Goal: Task Accomplishment & Management: Complete application form

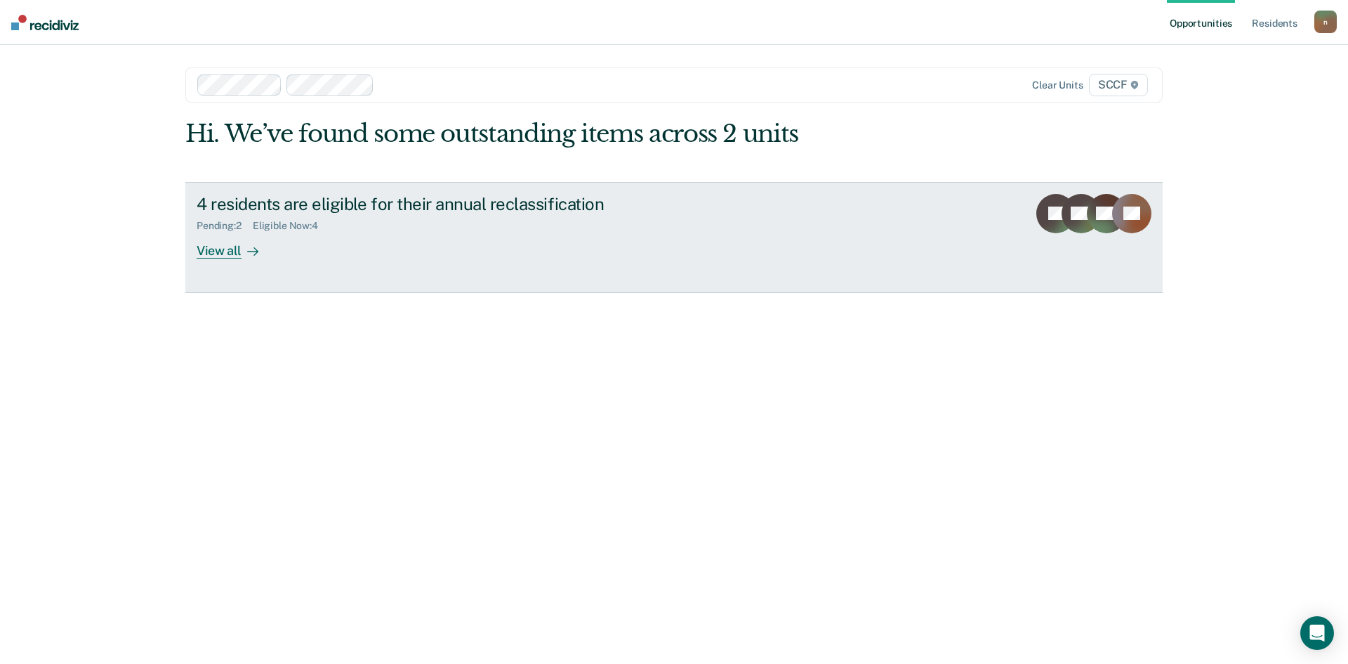
click at [446, 256] on div "4 residents are eligible for their annual reclassification Pending : 2 Eligible…" at bounding box center [460, 226] width 527 height 65
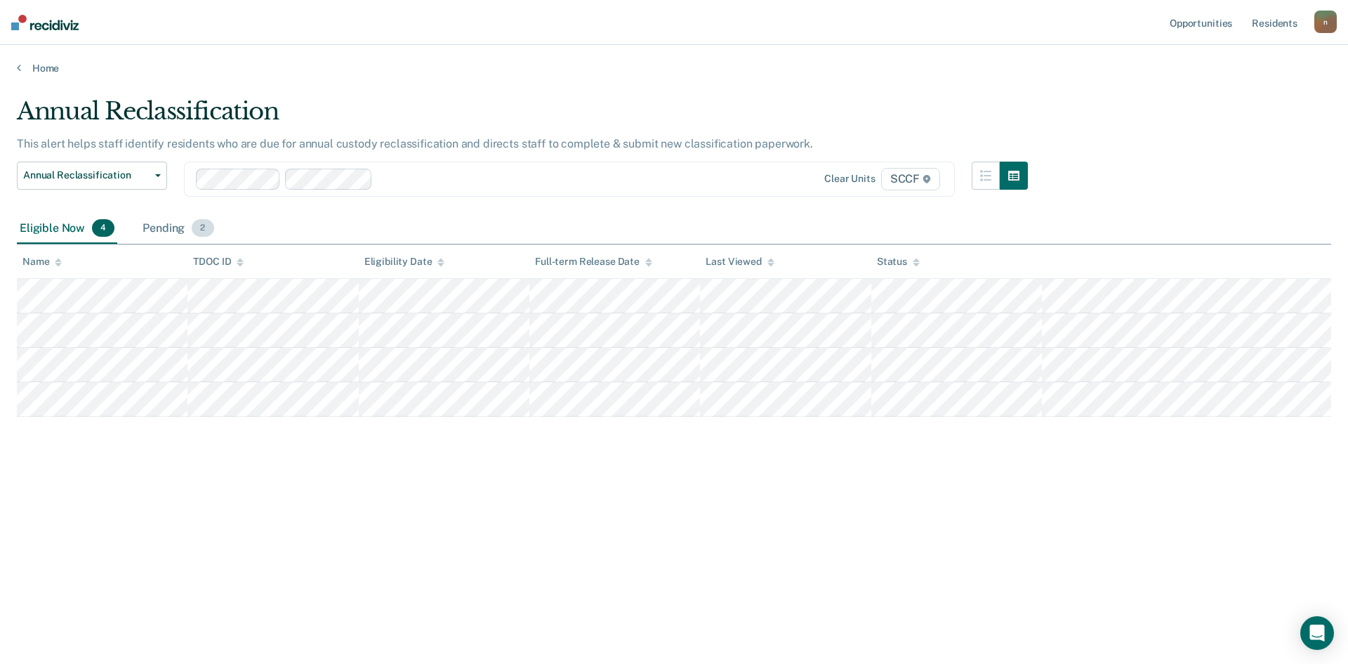
click at [185, 219] on div "Pending 2" at bounding box center [178, 228] width 77 height 31
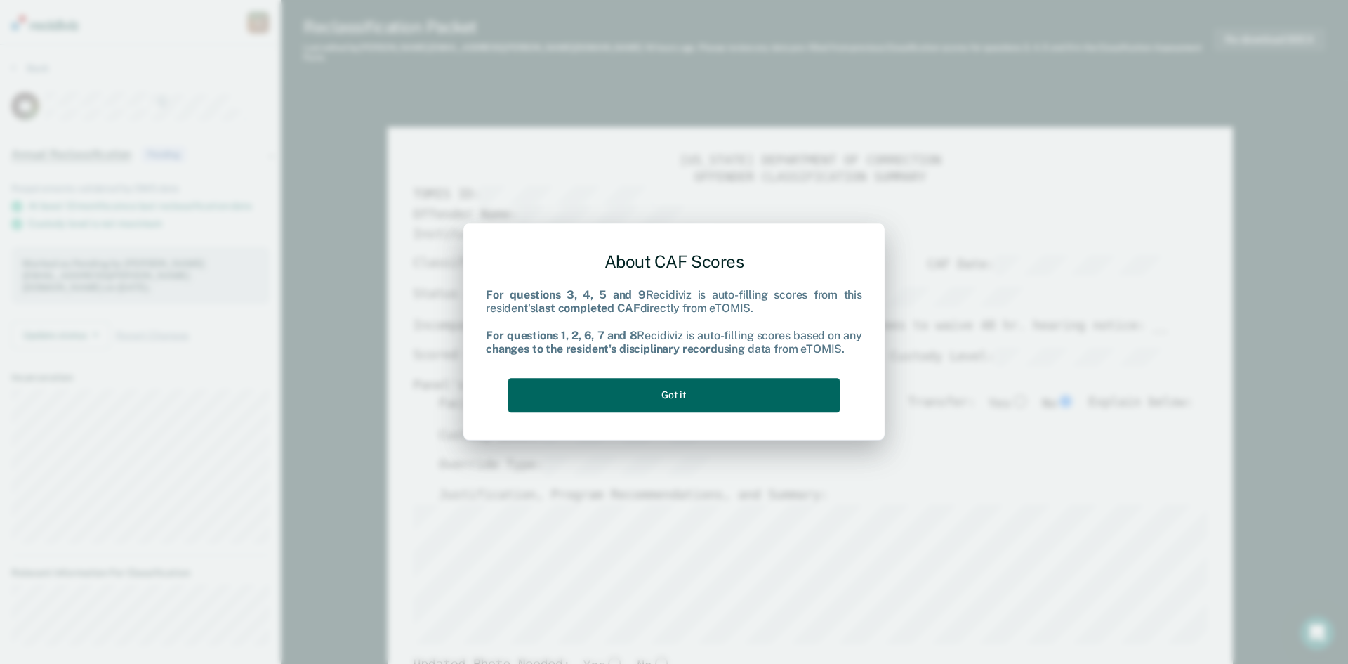
click at [596, 399] on button "Got it" at bounding box center [673, 395] width 331 height 34
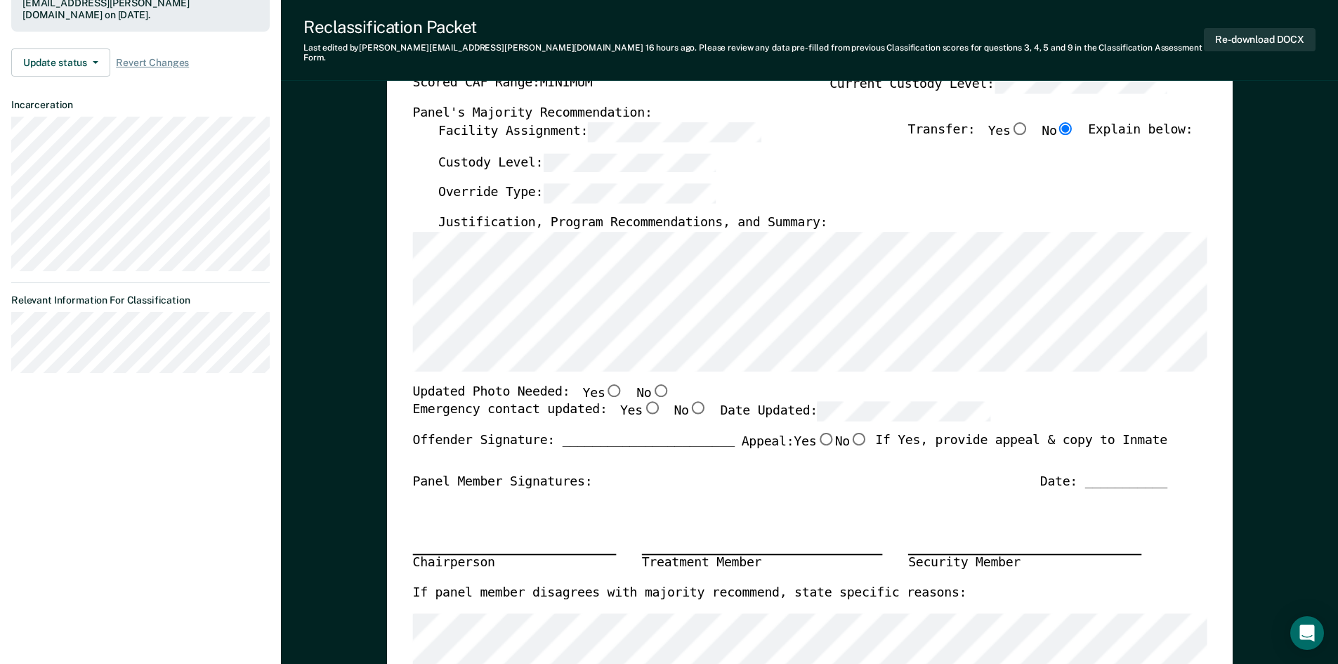
scroll to position [262, 0]
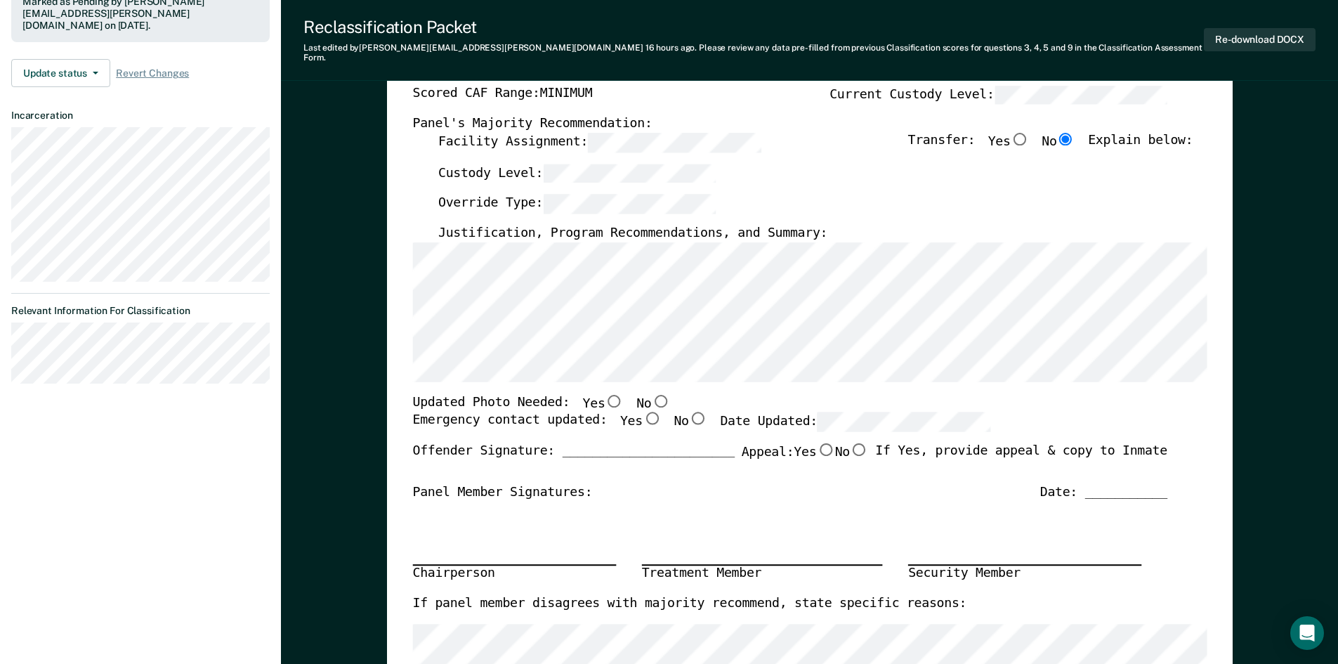
click at [850, 444] on input "No" at bounding box center [859, 449] width 18 height 13
type textarea "x"
radio input "true"
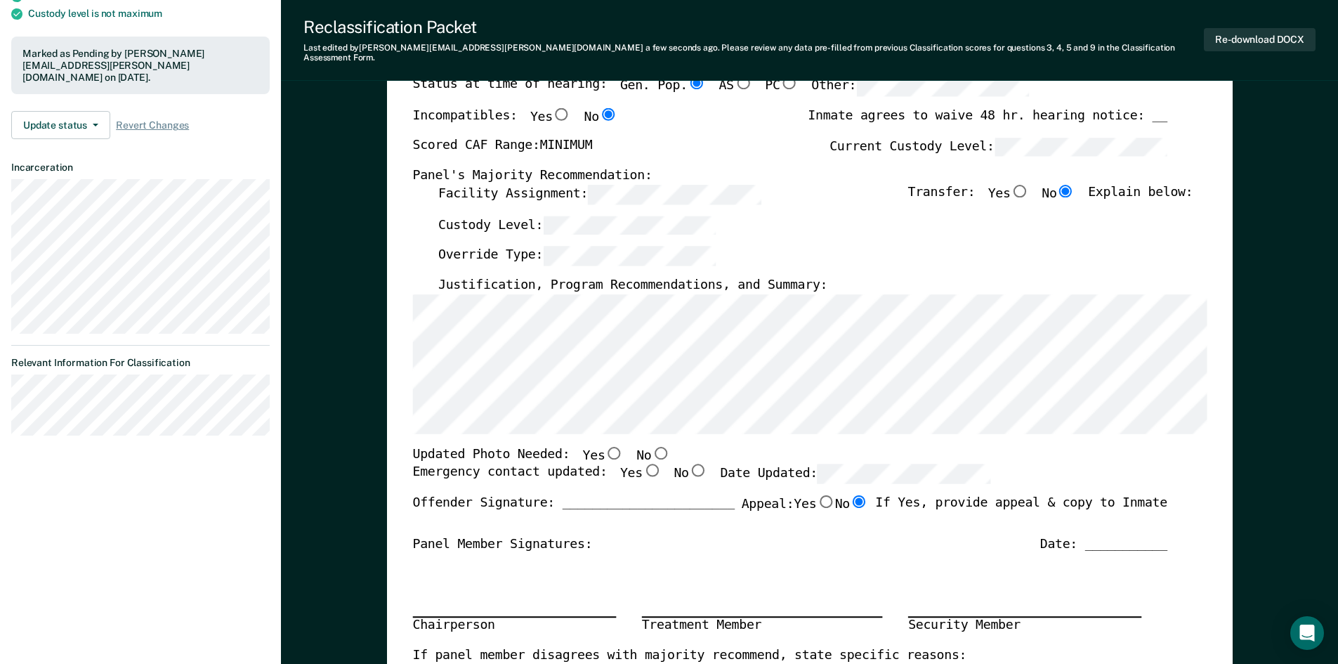
scroll to position [0, 0]
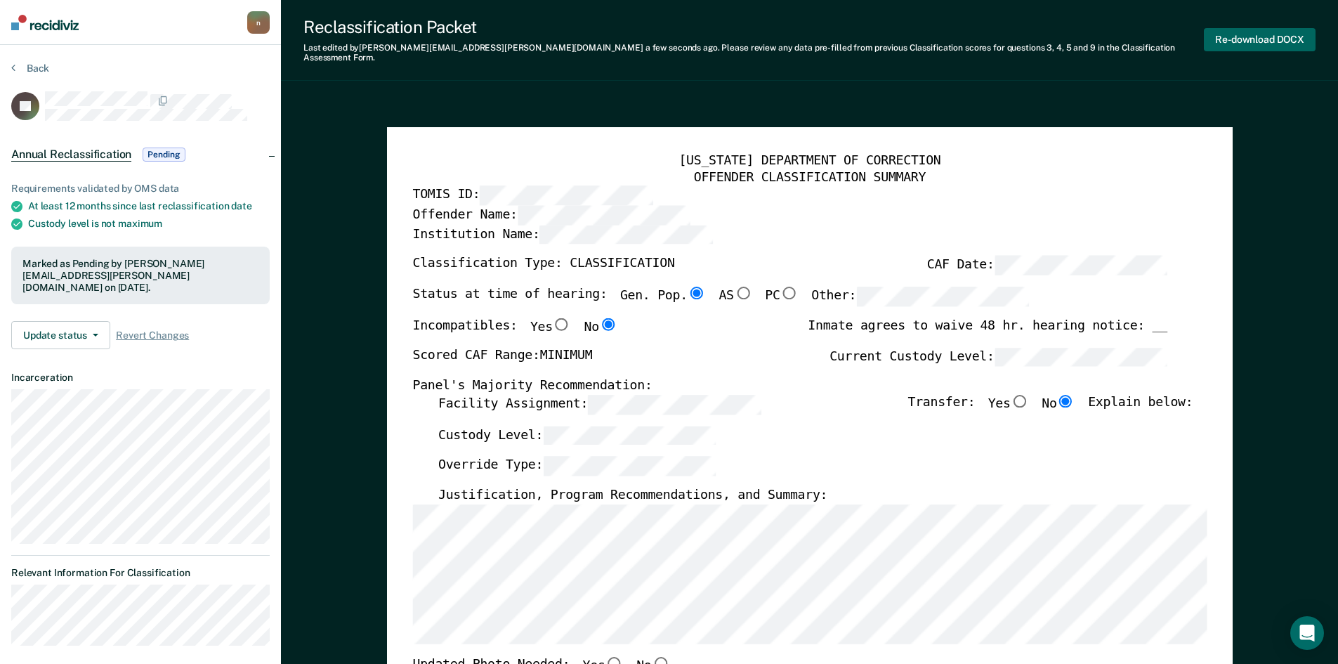
click at [1299, 32] on button "Re-download DOCX" at bounding box center [1260, 39] width 112 height 23
click at [44, 66] on button "Back" at bounding box center [30, 68] width 38 height 13
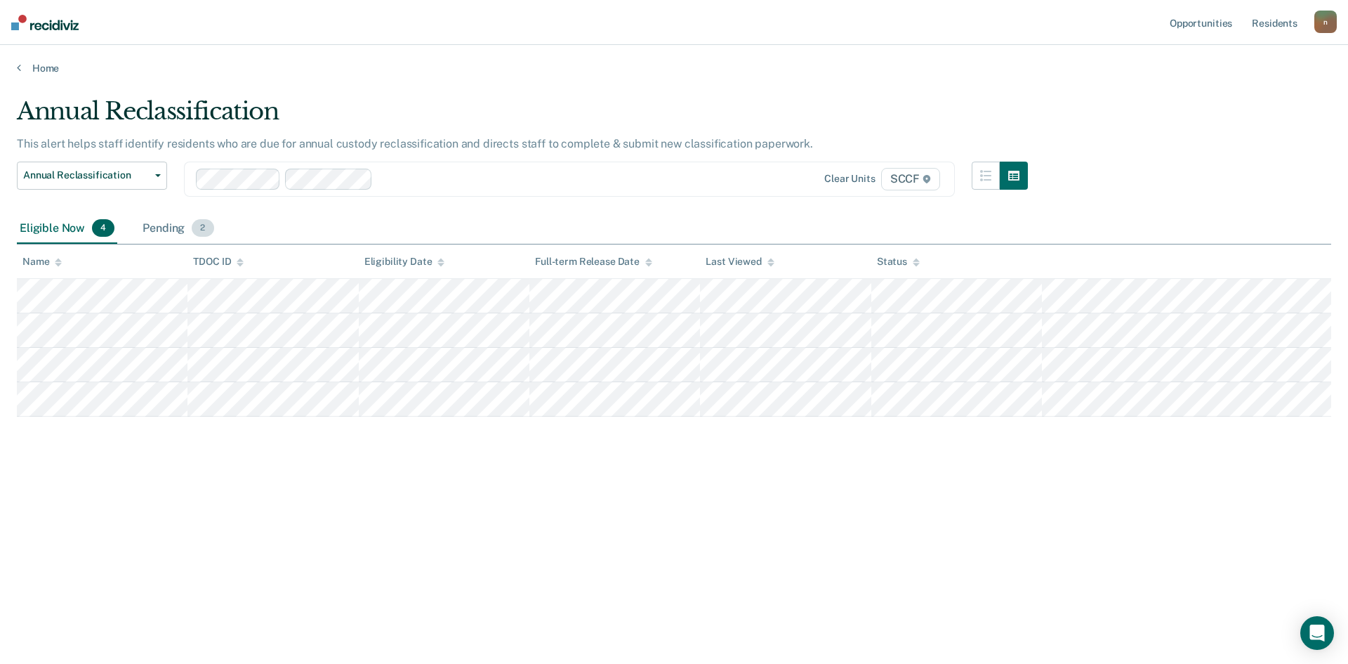
click at [180, 229] on div "Pending 2" at bounding box center [178, 228] width 77 height 31
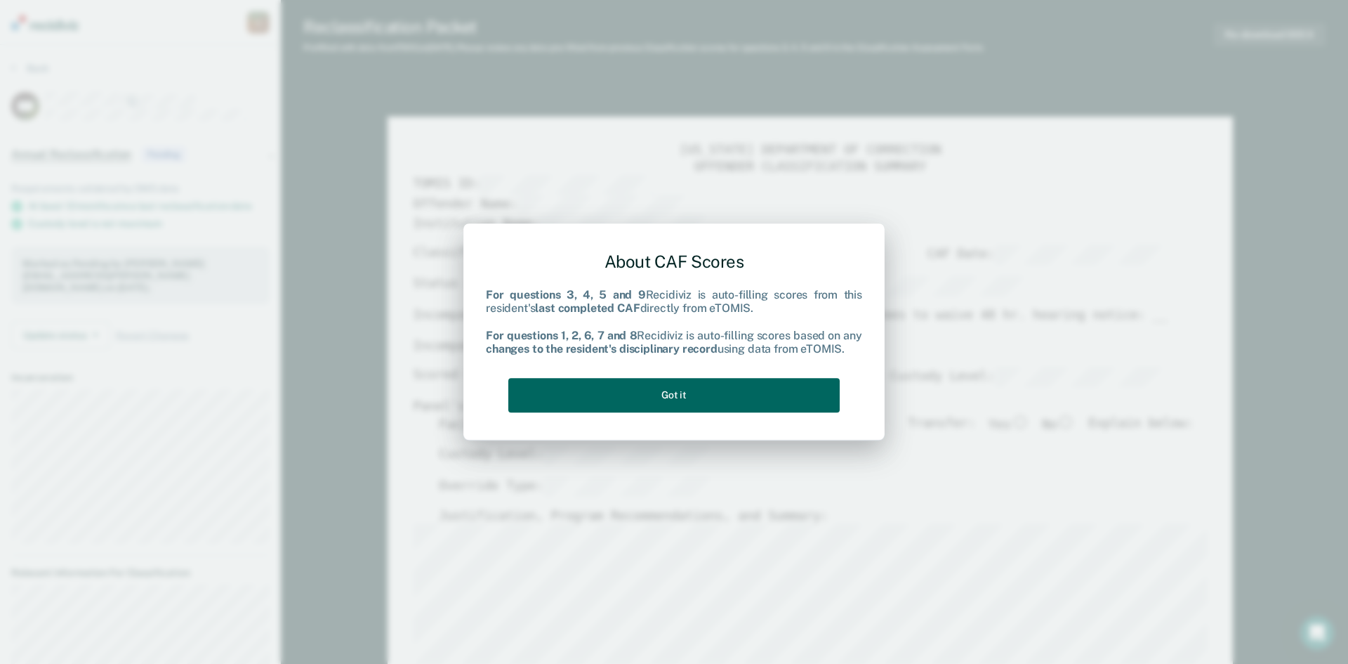
click at [727, 390] on button "Got it" at bounding box center [673, 395] width 331 height 34
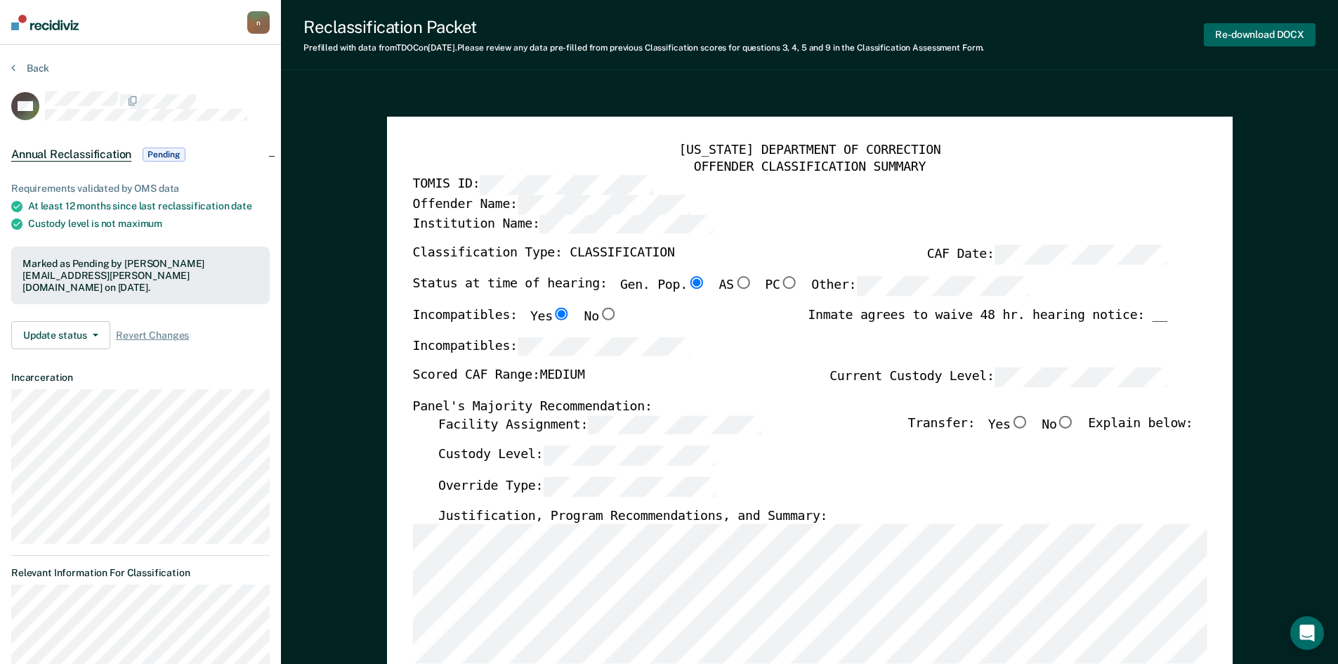
click at [1272, 32] on button "Re-download DOCX" at bounding box center [1260, 34] width 112 height 23
click at [29, 68] on button "Back" at bounding box center [30, 68] width 38 height 13
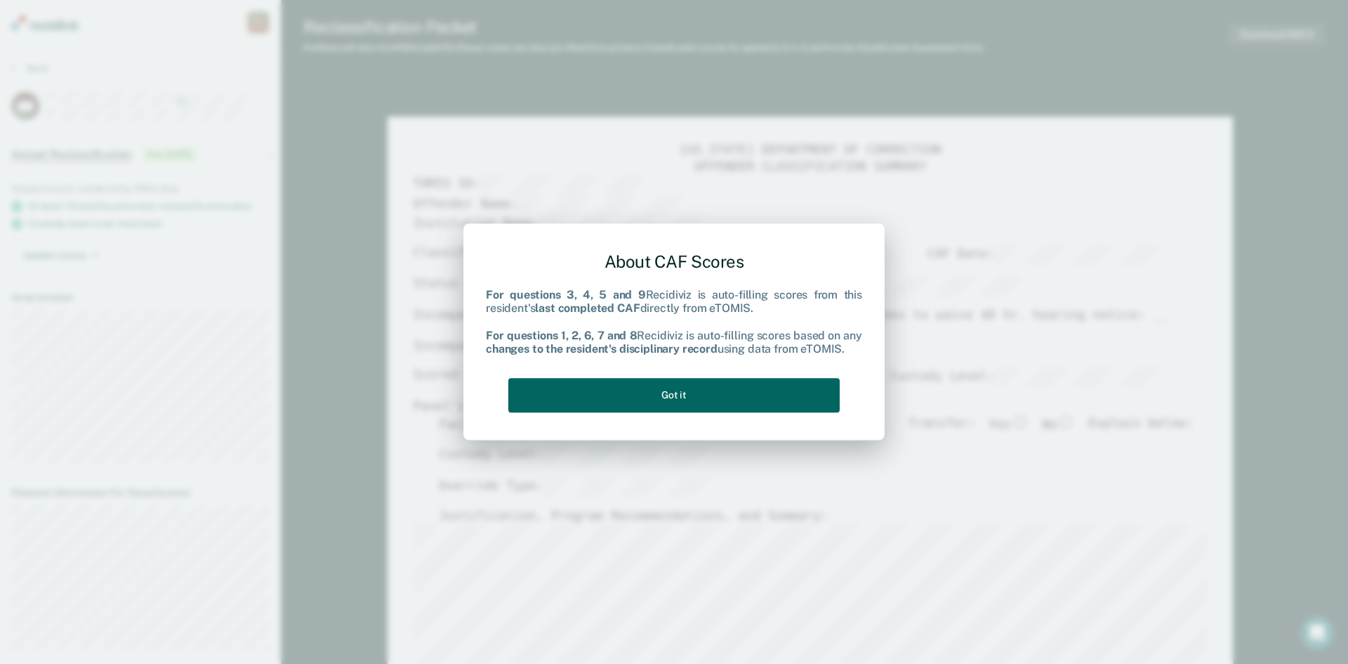
click at [690, 392] on button "Got it" at bounding box center [673, 395] width 331 height 34
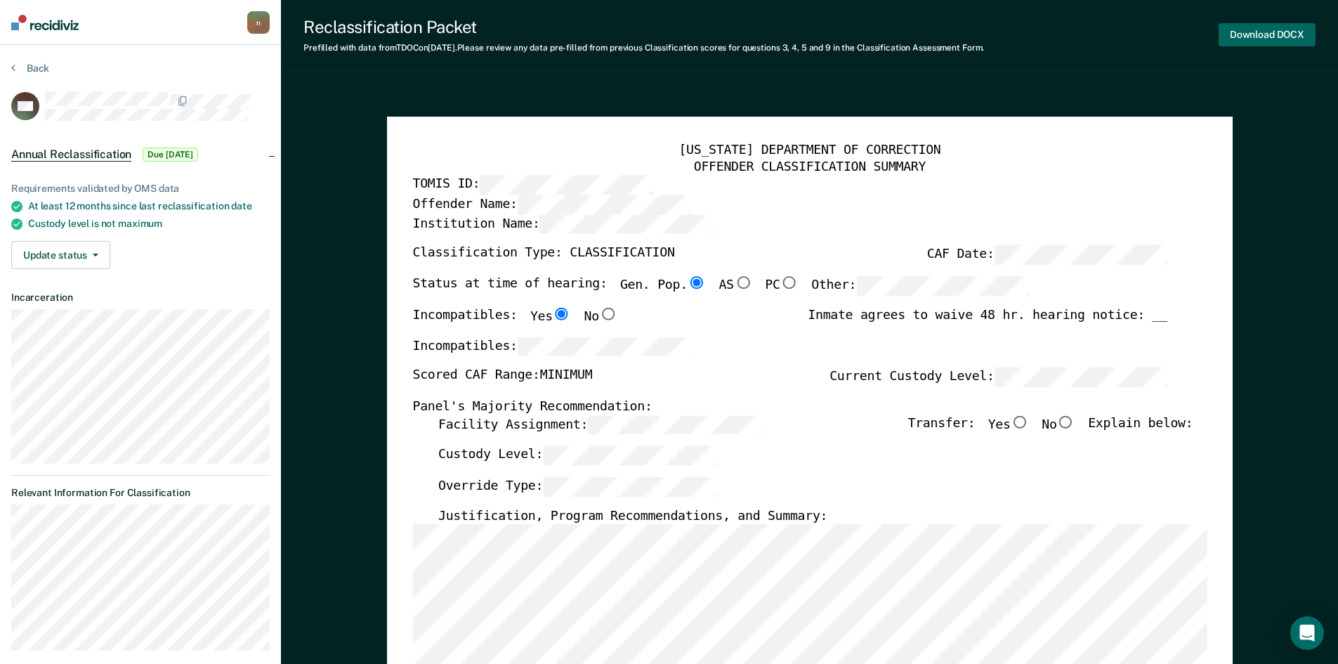
click at [1268, 30] on button "Download DOCX" at bounding box center [1266, 34] width 97 height 23
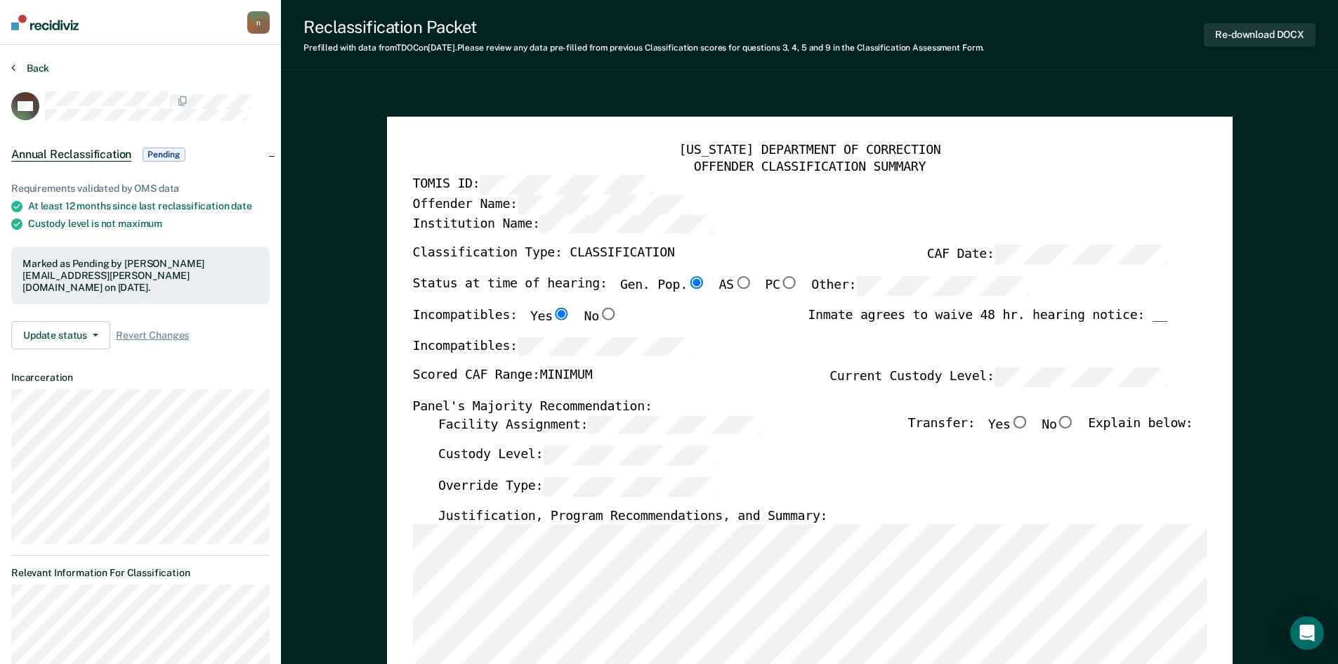
click at [32, 65] on button "Back" at bounding box center [30, 68] width 38 height 13
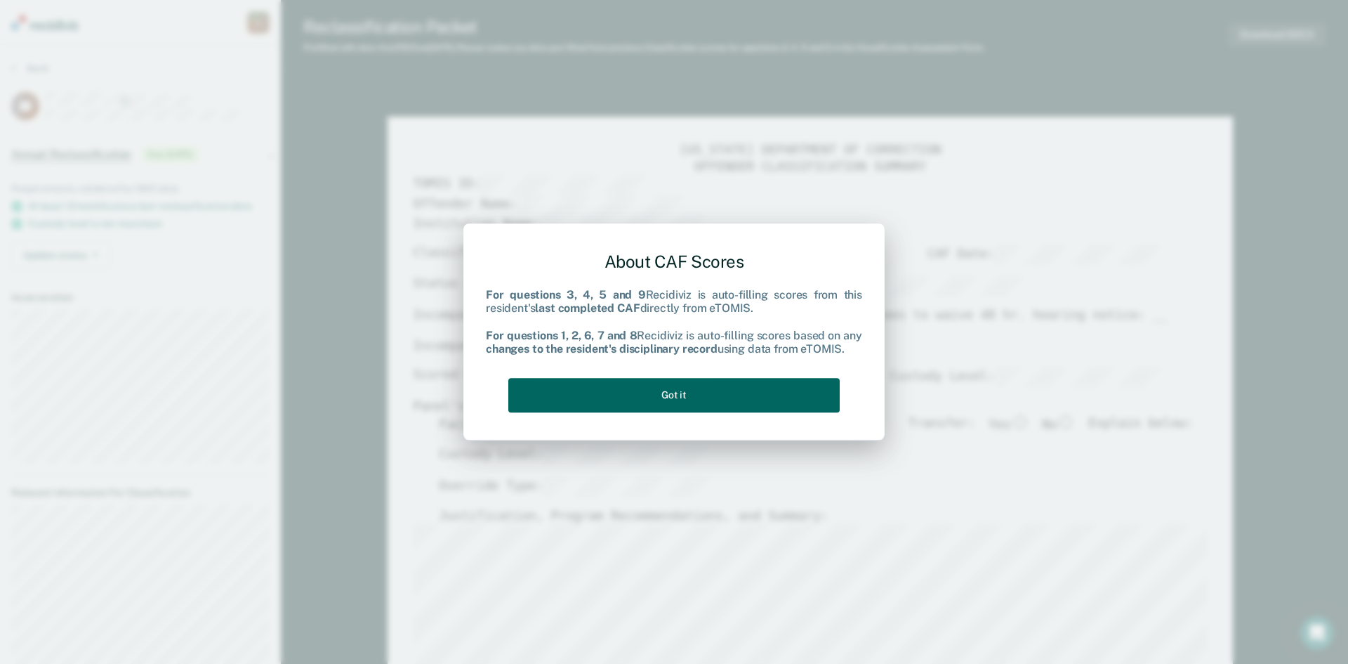
click at [661, 399] on button "Got it" at bounding box center [673, 395] width 331 height 34
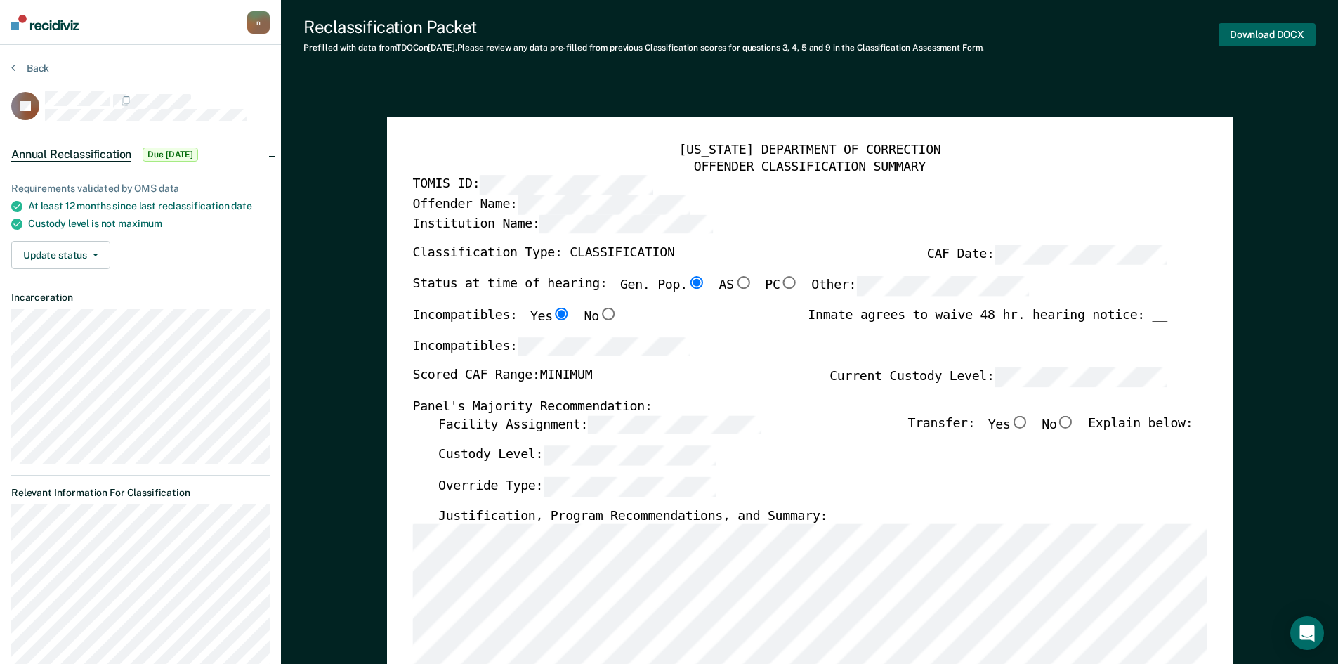
click at [1257, 33] on button "Download DOCX" at bounding box center [1266, 34] width 97 height 23
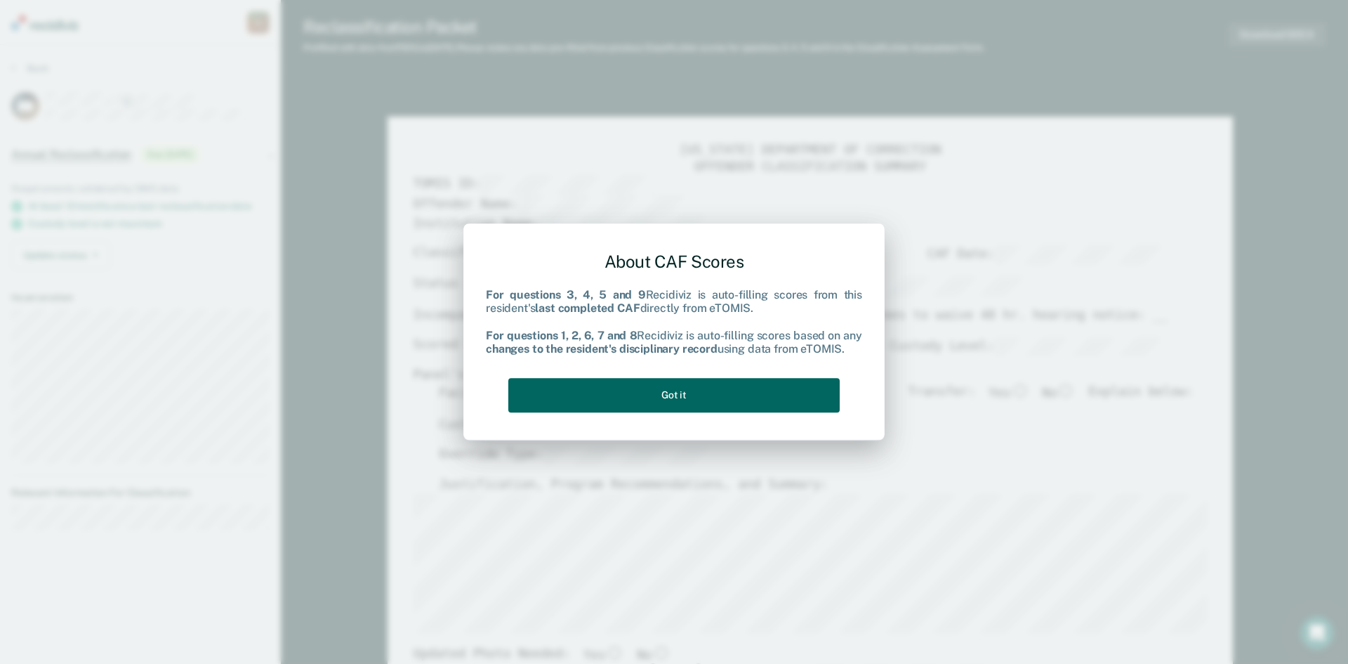
click at [659, 397] on button "Got it" at bounding box center [673, 395] width 331 height 34
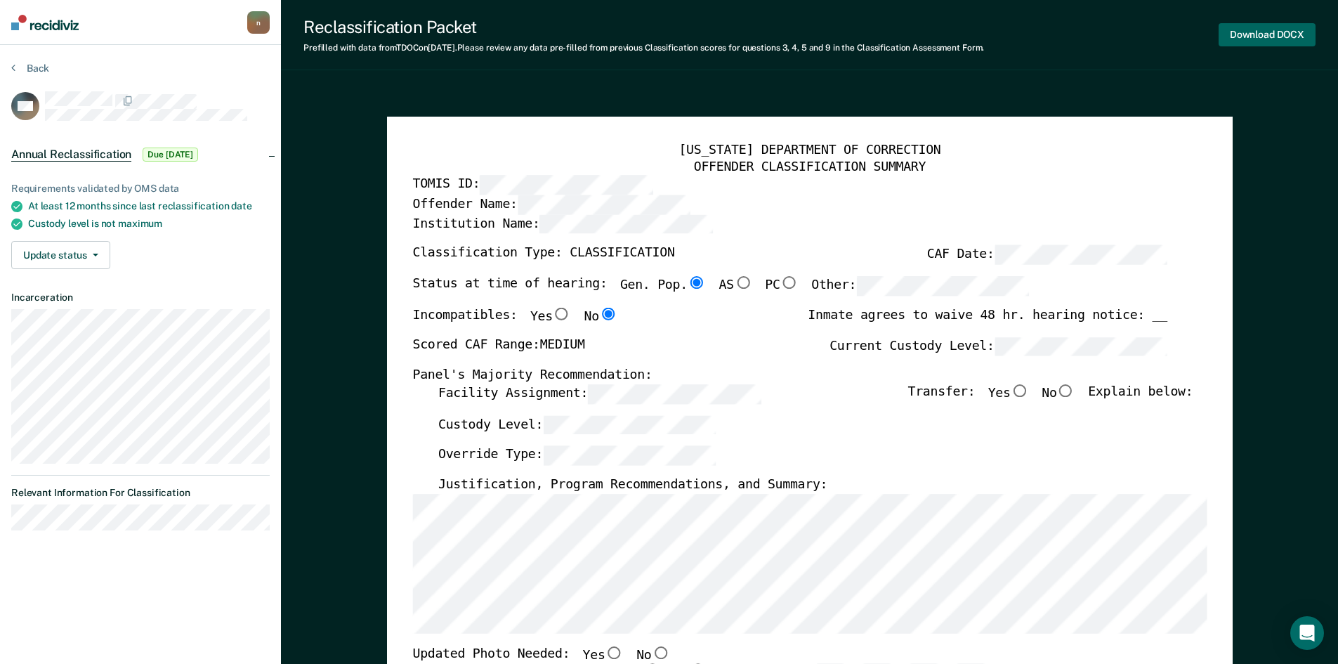
click at [1267, 37] on button "Download DOCX" at bounding box center [1266, 34] width 97 height 23
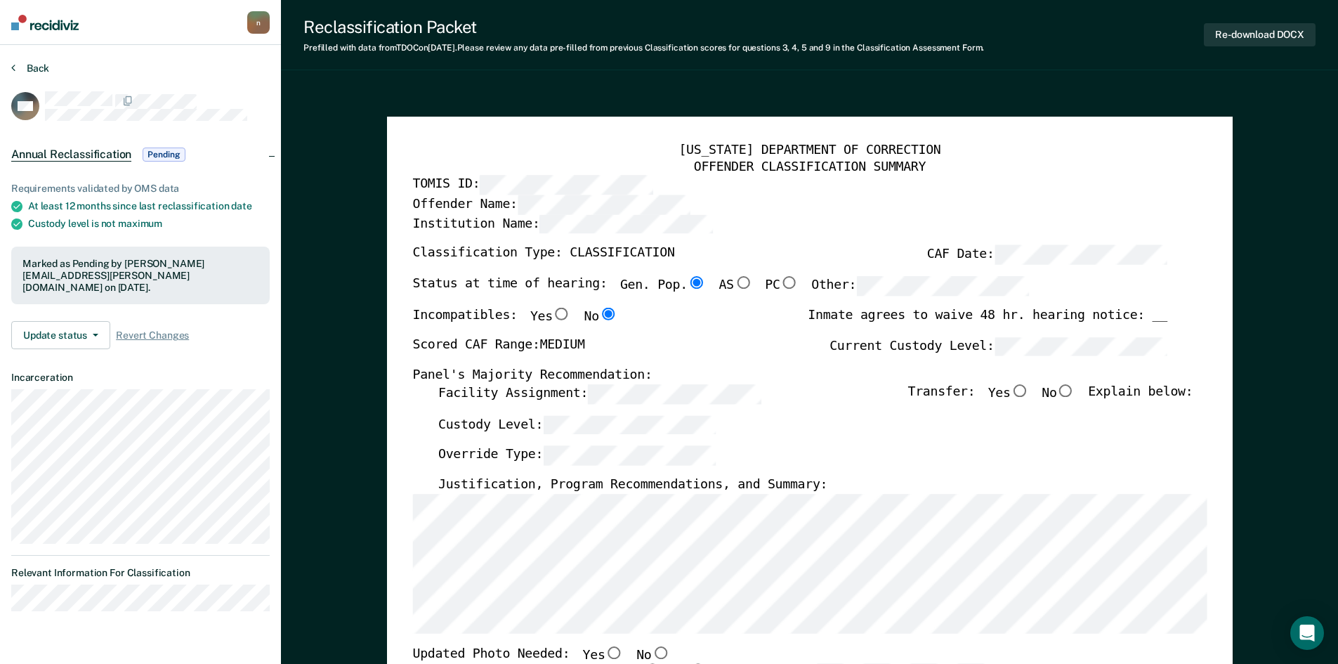
click at [17, 65] on button "Back" at bounding box center [30, 68] width 38 height 13
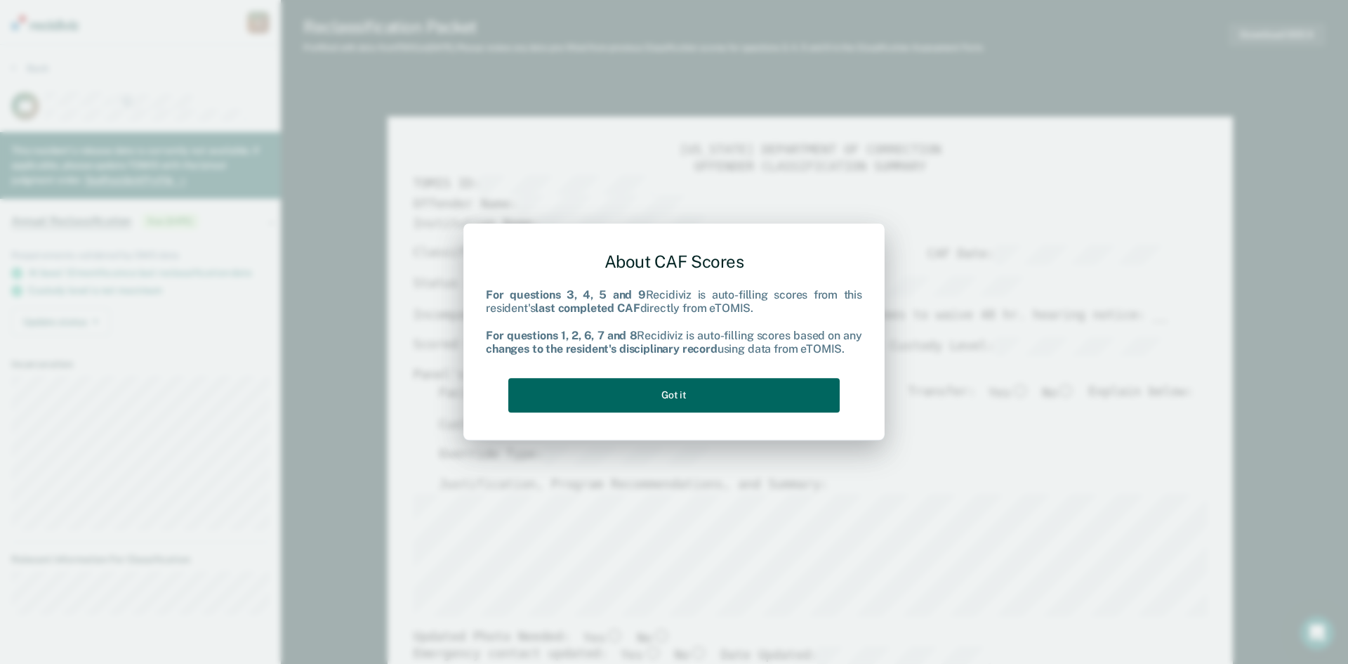
click at [786, 388] on button "Got it" at bounding box center [673, 395] width 331 height 34
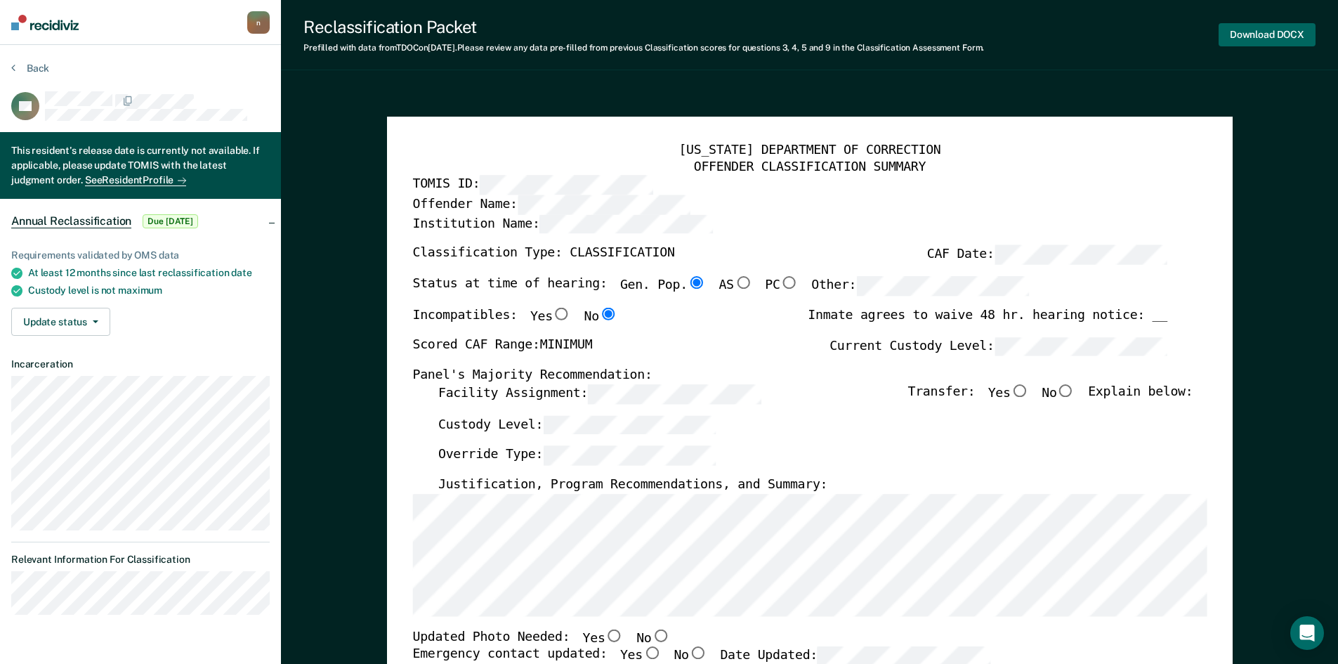
click at [1270, 36] on button "Download DOCX" at bounding box center [1266, 34] width 97 height 23
type textarea "x"
